Goal: Information Seeking & Learning: Find specific page/section

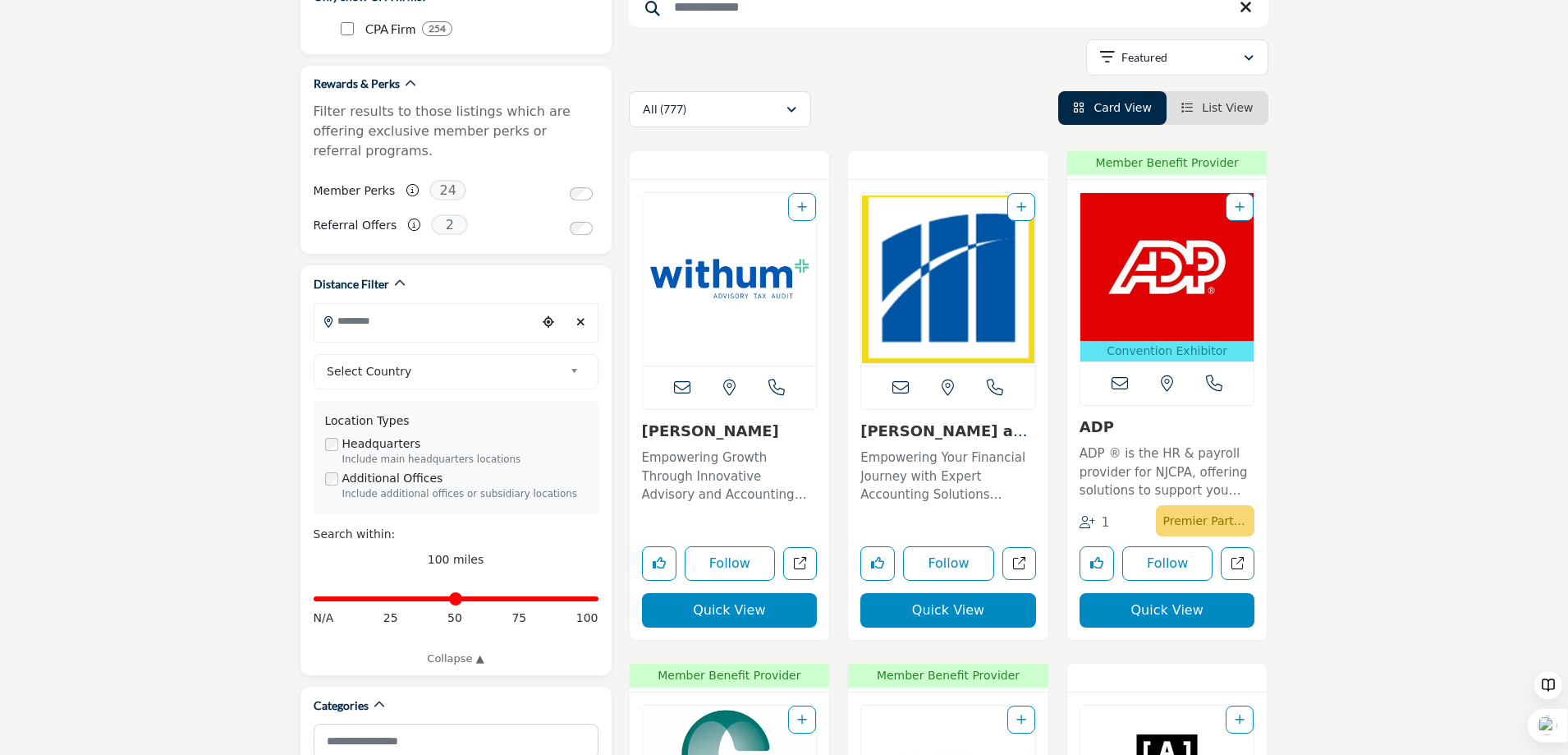
scroll to position [164, 0]
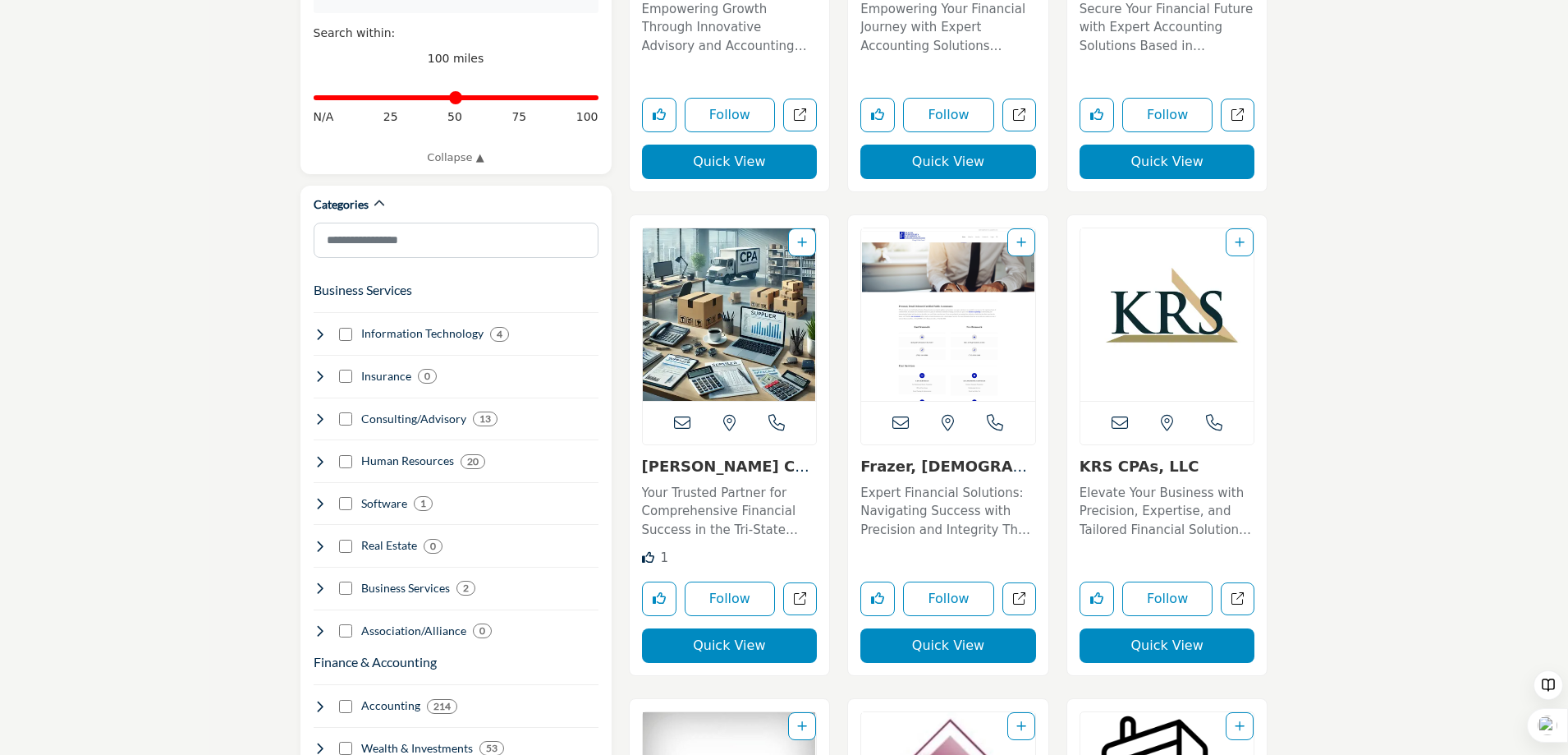
scroll to position [903, 0]
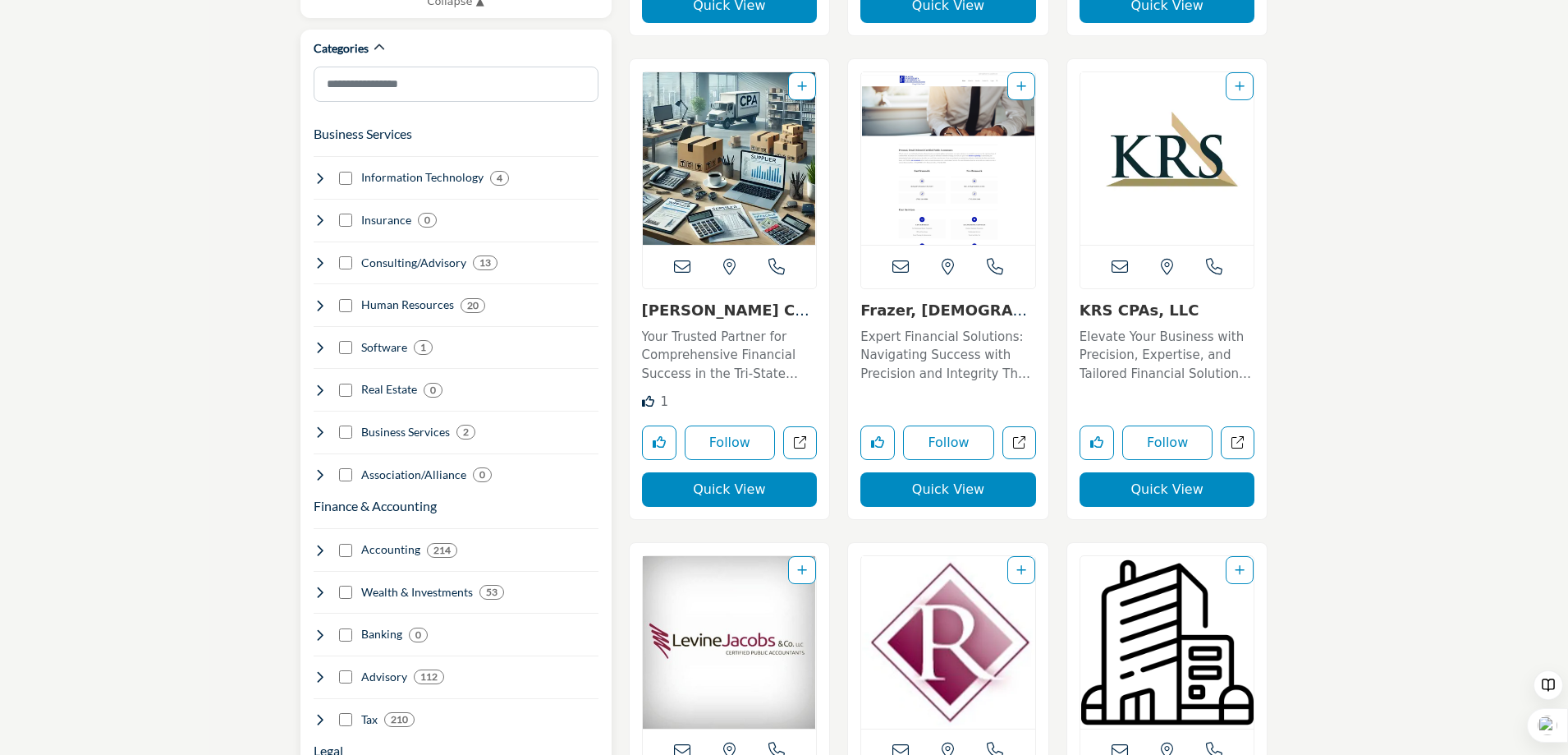
click at [318, 544] on icon at bounding box center [320, 551] width 13 height 13
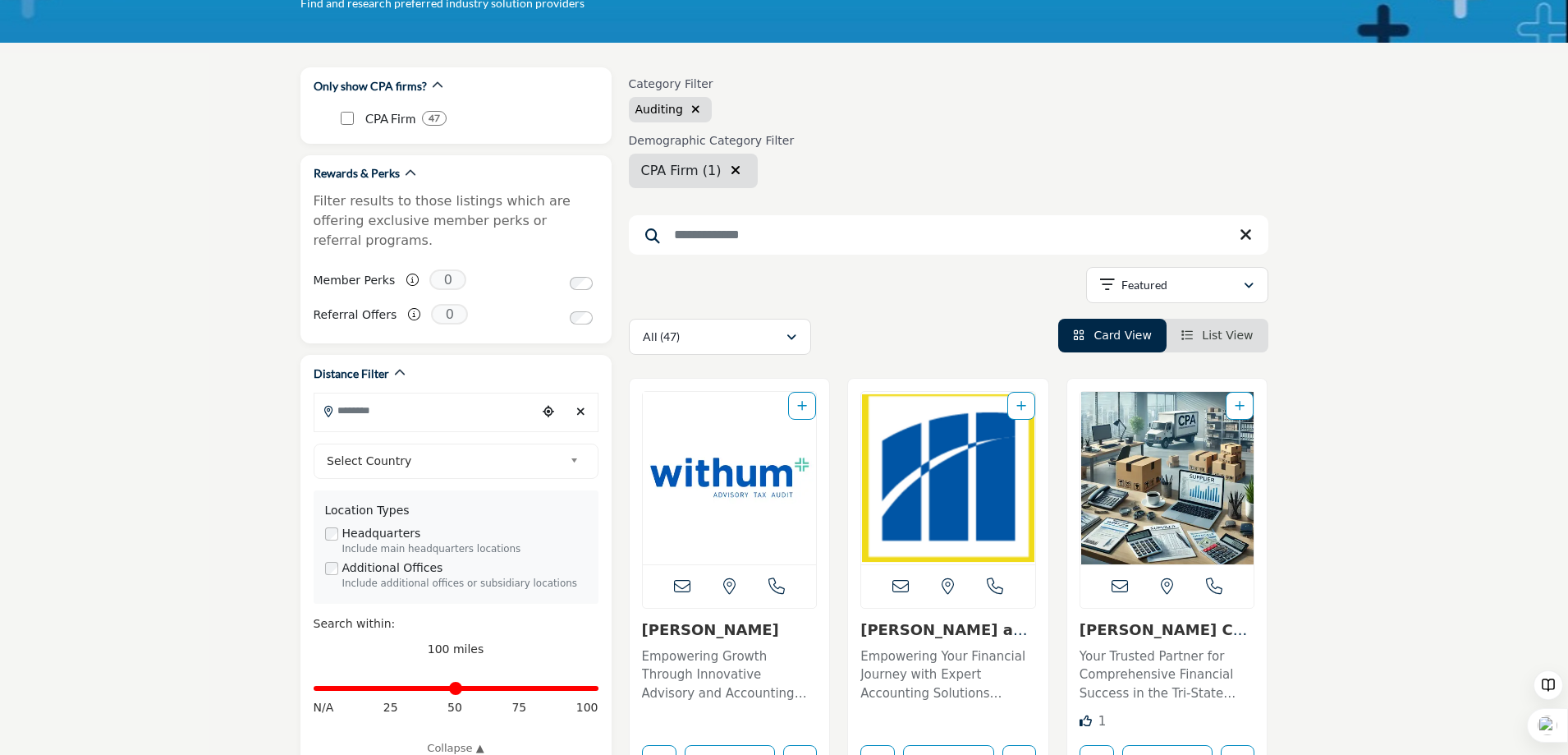
scroll to position [164, 0]
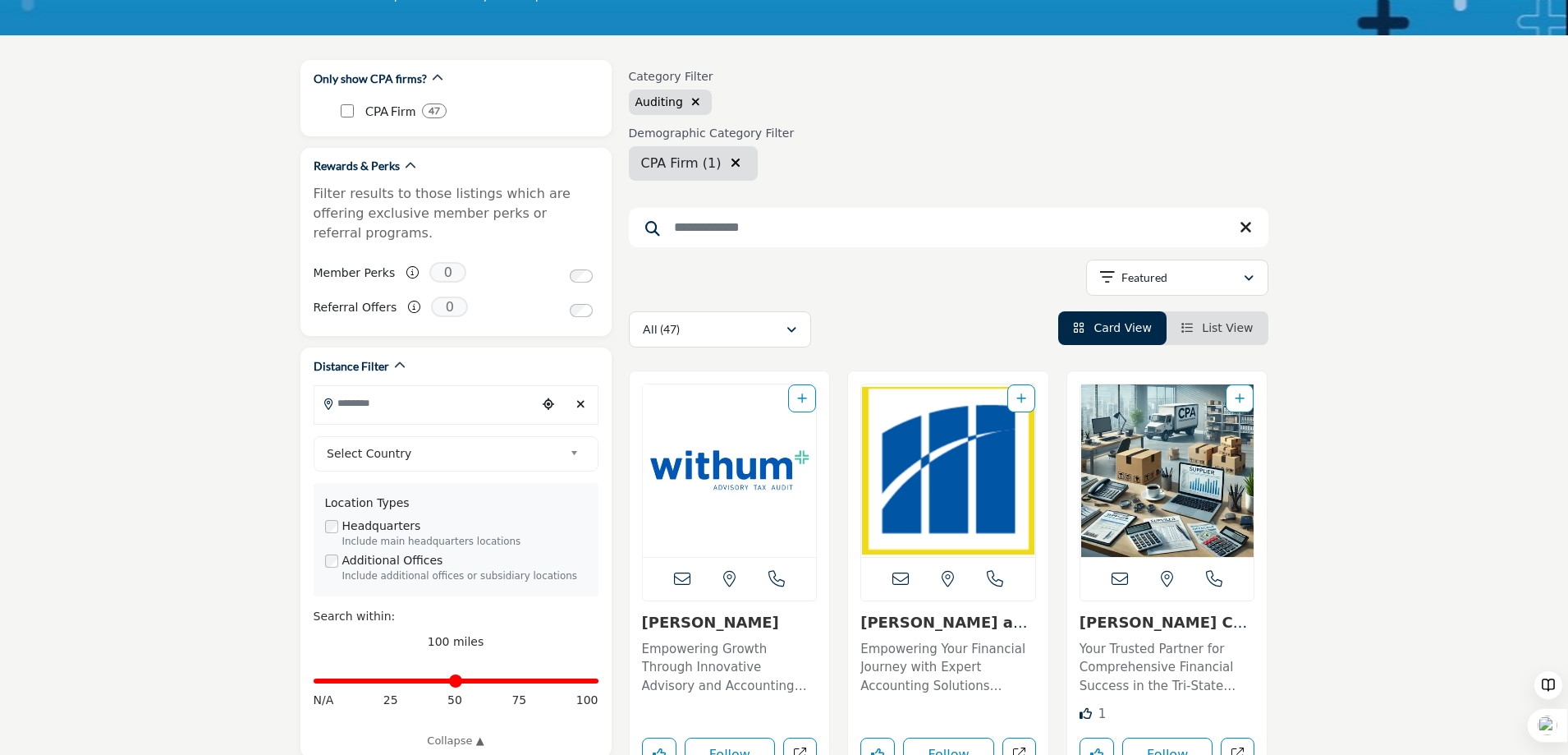
click at [799, 232] on input "Search Keyword" at bounding box center [947, 227] width 639 height 40
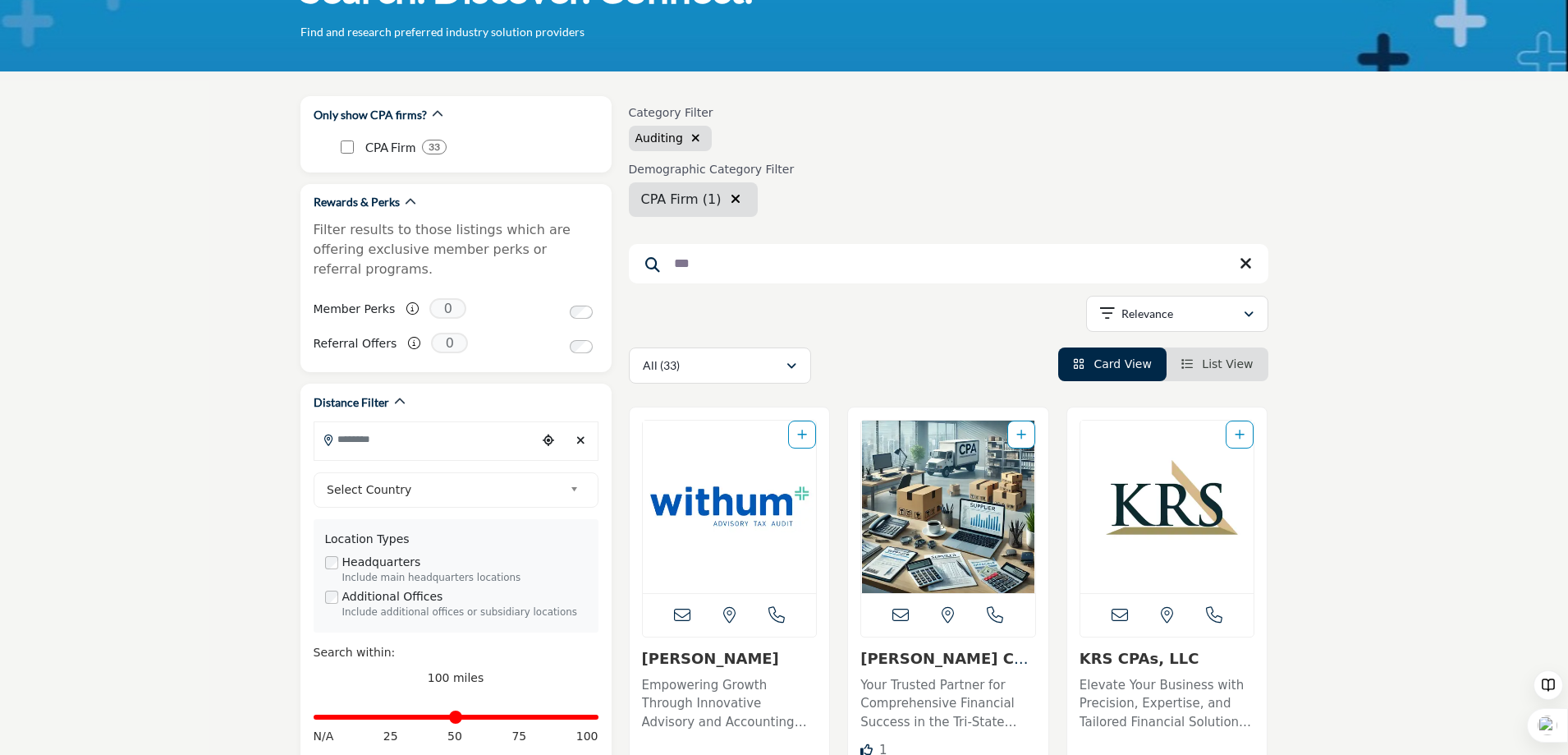
scroll to position [164, 0]
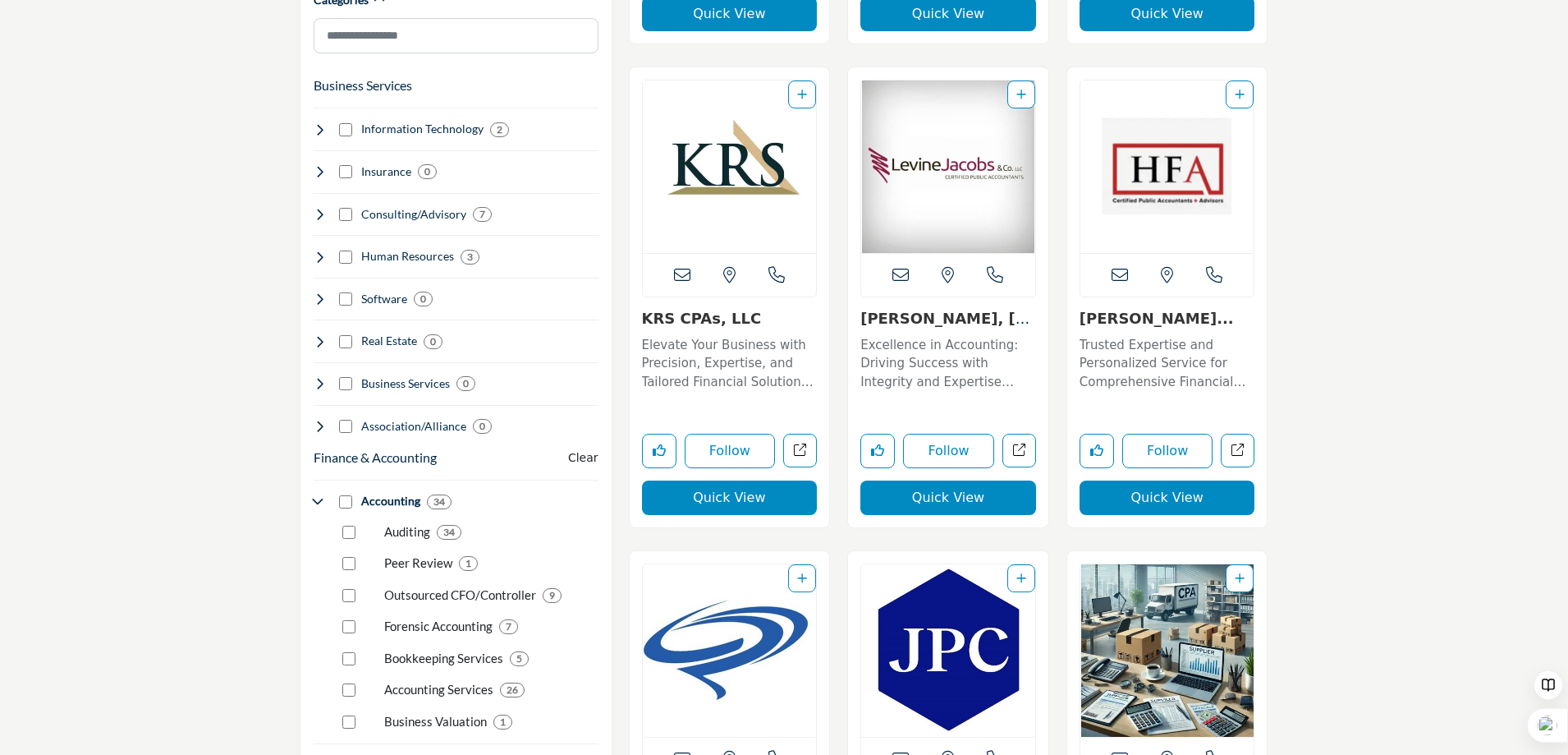
scroll to position [740, 0]
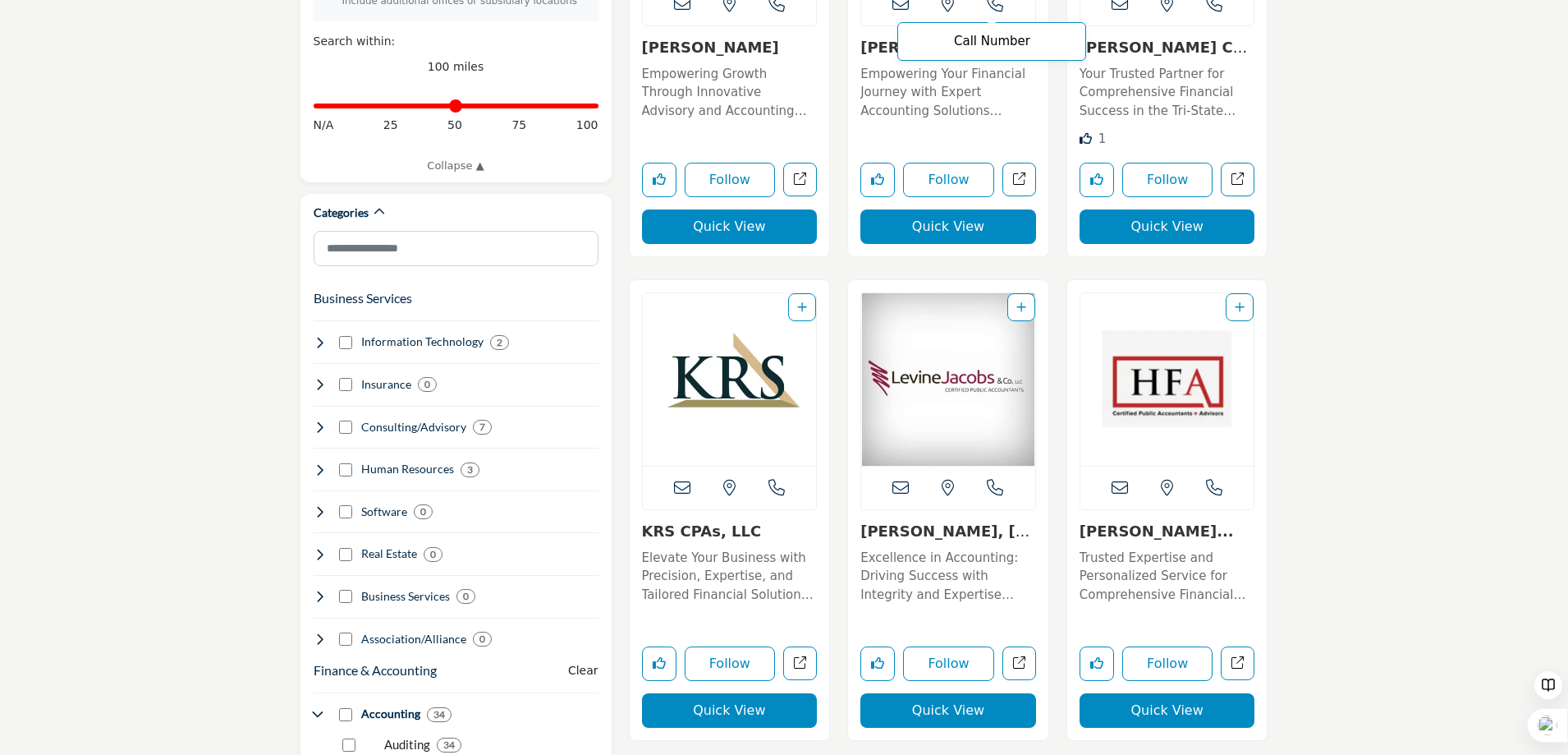
type input "**********"
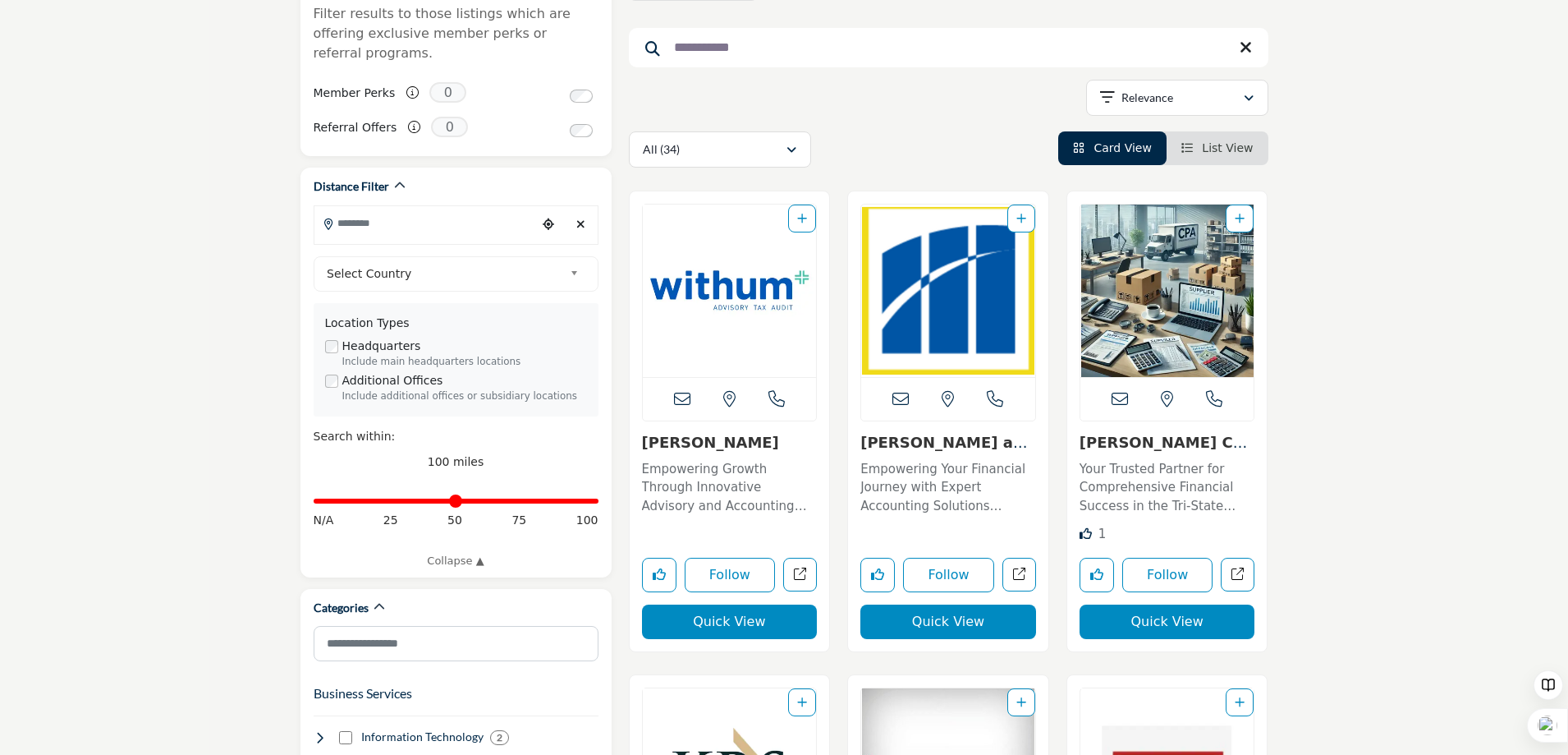
scroll to position [329, 0]
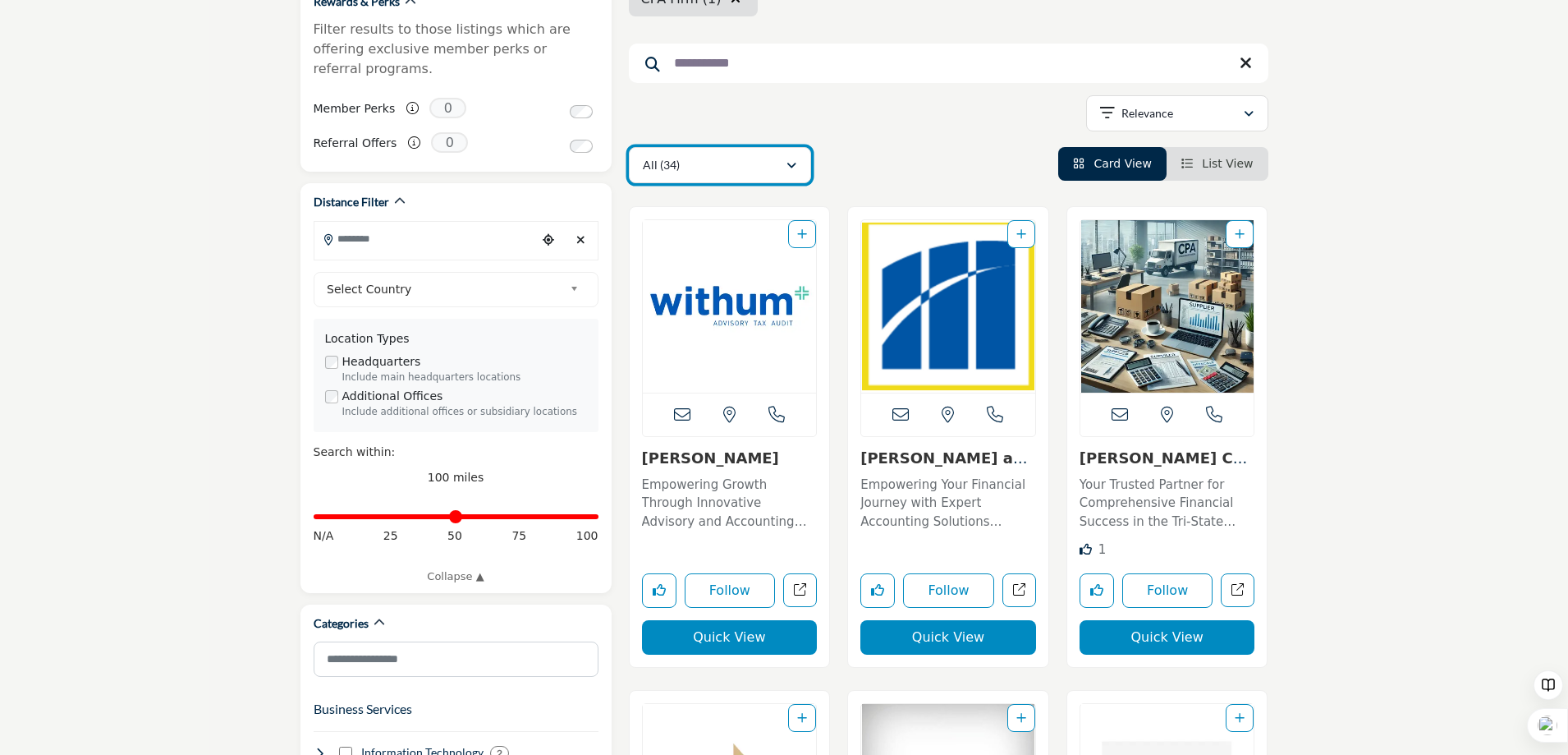
click at [795, 158] on div "button" at bounding box center [791, 165] width 12 height 14
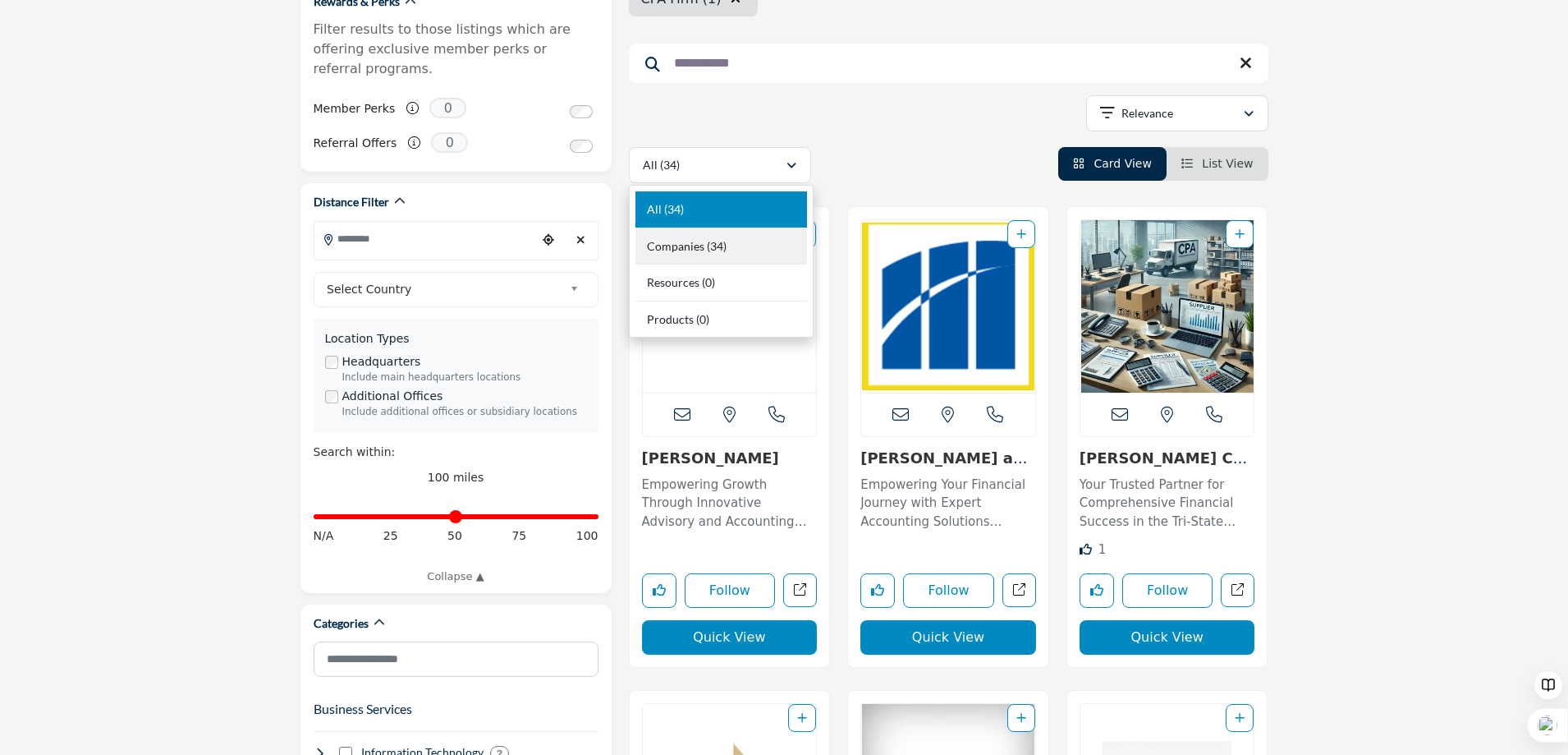
click at [765, 236] on div "Companies (34)" at bounding box center [721, 247] width 172 height 37
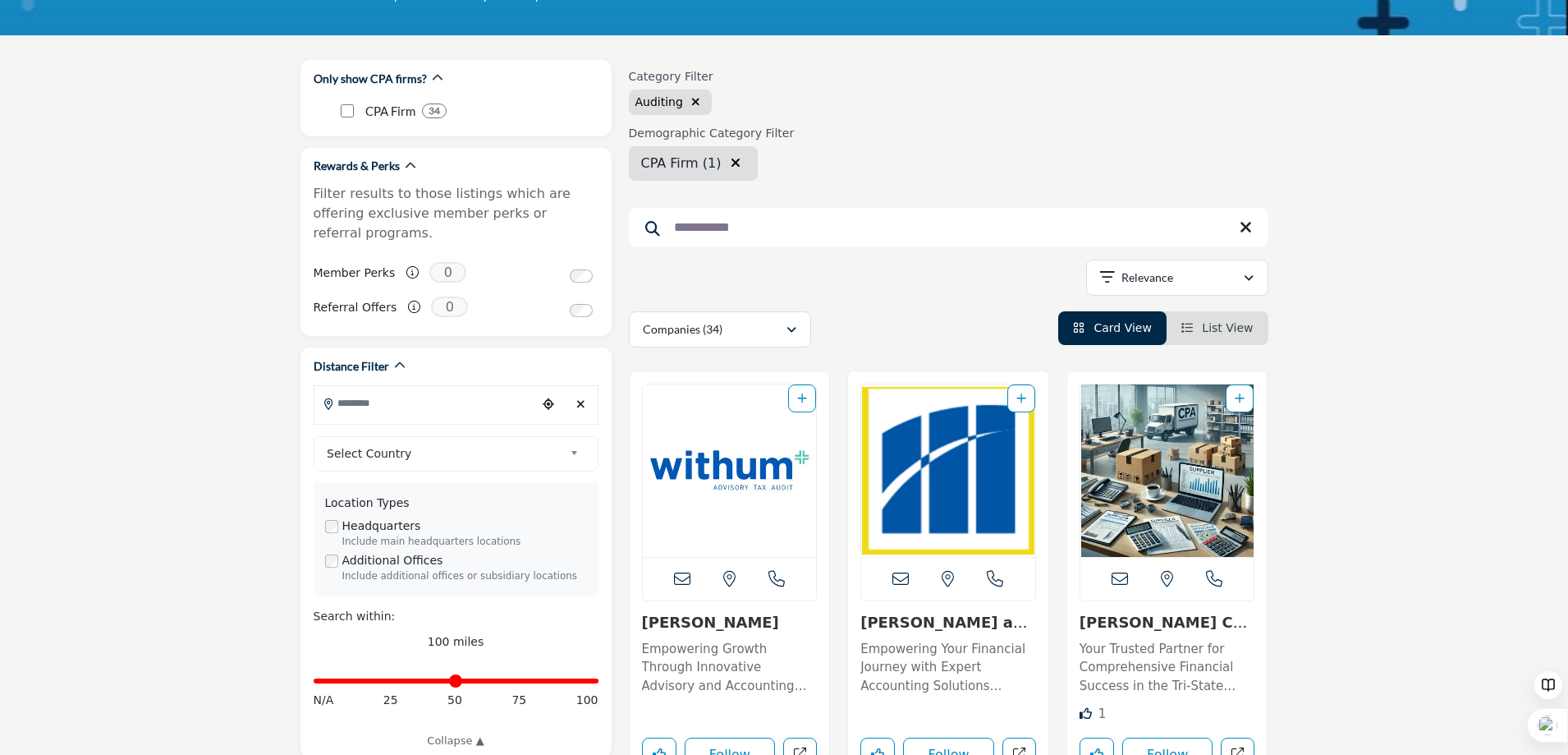
click at [1230, 330] on span "List View" at bounding box center [1227, 328] width 51 height 13
